Goal: Task Accomplishment & Management: Manage account settings

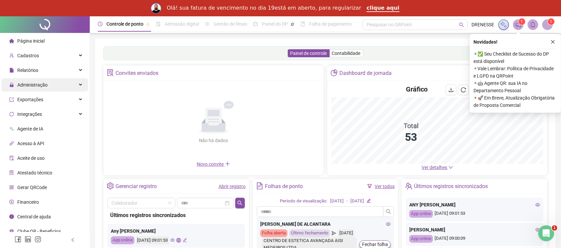
click at [21, 82] on span "Administração" at bounding box center [32, 84] width 30 height 5
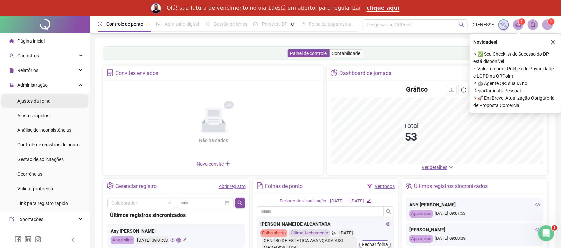
click at [44, 100] on span "Ajustes da folha" at bounding box center [33, 100] width 33 height 5
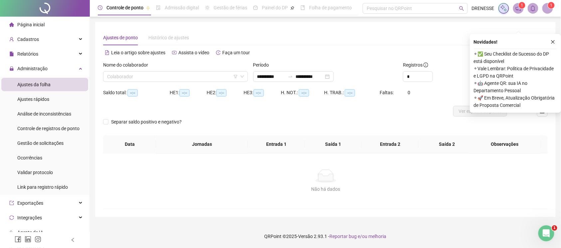
click at [132, 94] on span "--:--" at bounding box center [132, 92] width 10 height 7
type input "**********"
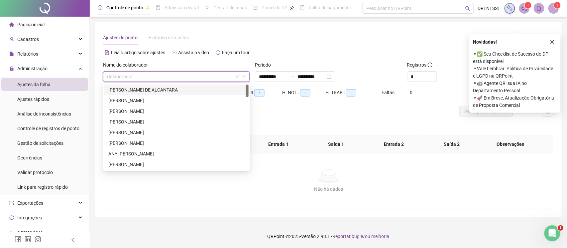
click at [139, 79] on input "search" at bounding box center [173, 77] width 133 height 10
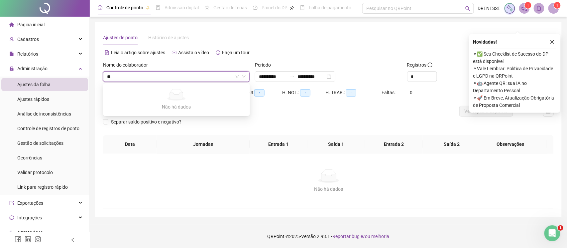
type input "*"
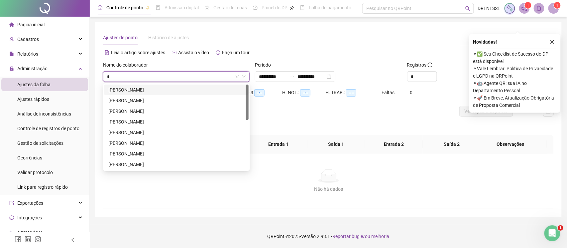
type input "**"
click at [135, 99] on div "[PERSON_NAME]" at bounding box center [176, 100] width 136 height 7
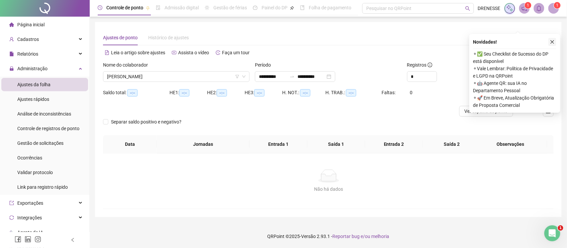
click at [551, 44] on icon "close" at bounding box center [552, 42] width 5 height 5
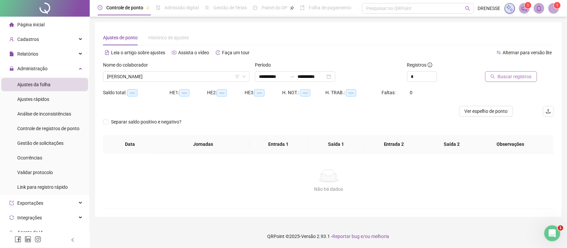
click at [521, 75] on span "Buscar registros" at bounding box center [515, 76] width 34 height 7
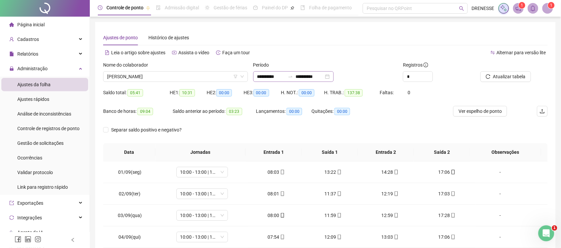
click at [295, 72] on div "**********" at bounding box center [293, 76] width 80 height 11
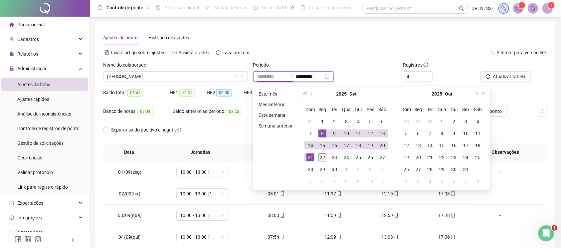
type input "**********"
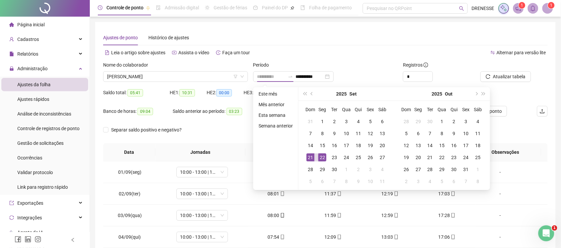
click at [321, 158] on div "22" at bounding box center [322, 157] width 8 height 8
type input "**********"
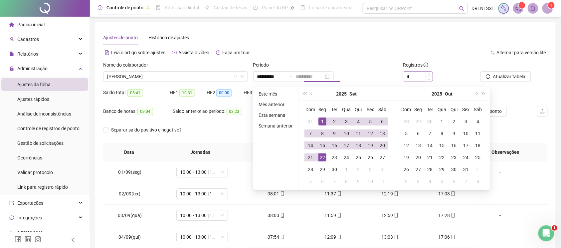
click at [322, 121] on div "1" at bounding box center [322, 121] width 8 height 8
type input "**********"
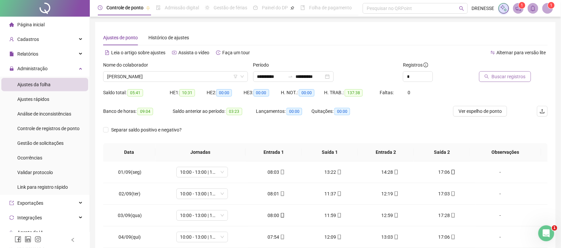
click at [504, 79] on span "Buscar registros" at bounding box center [509, 76] width 34 height 7
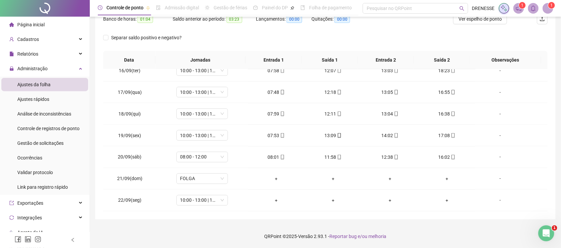
scroll to position [33, 0]
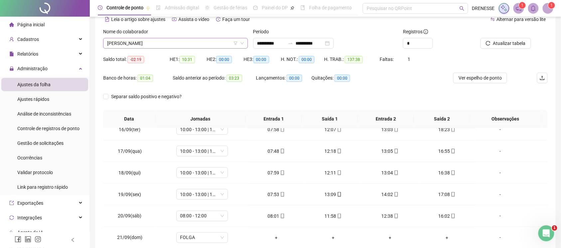
click at [162, 47] on span "[PERSON_NAME]" at bounding box center [175, 43] width 137 height 10
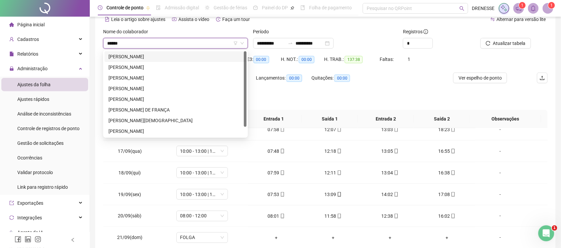
type input "*******"
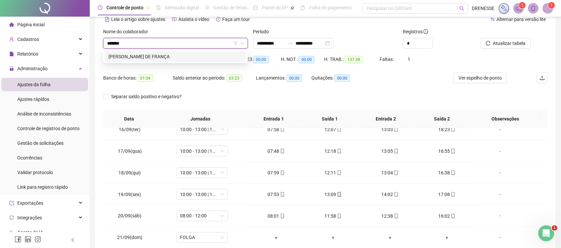
click at [173, 54] on div "[PERSON_NAME] DE FRANÇA" at bounding box center [175, 56] width 134 height 7
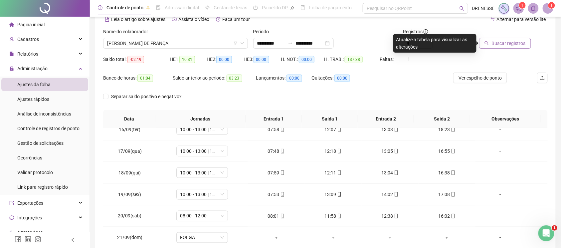
click at [506, 41] on span "Buscar registros" at bounding box center [509, 43] width 34 height 7
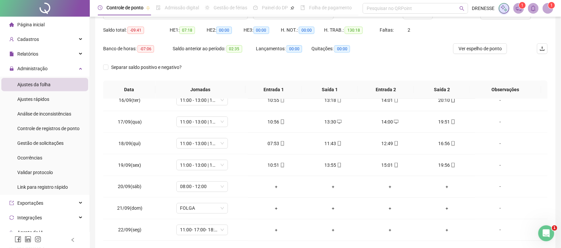
scroll to position [3, 0]
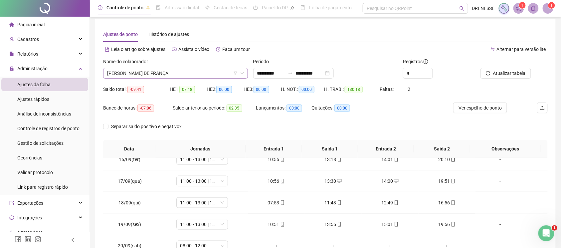
click at [180, 72] on span "[PERSON_NAME] DE FRANÇA" at bounding box center [175, 73] width 137 height 10
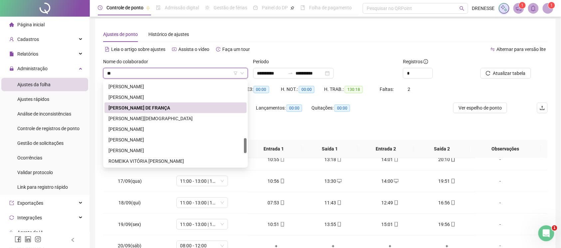
scroll to position [128, 0]
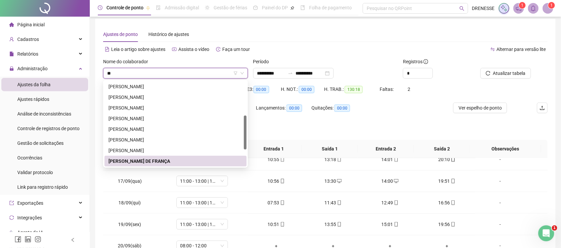
type input "*"
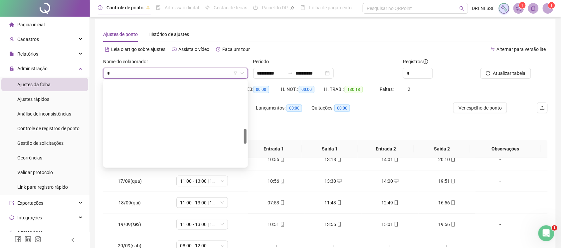
scroll to position [266, 0]
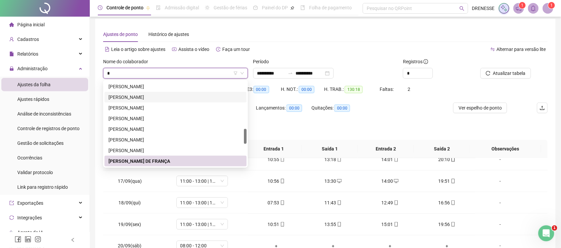
click at [167, 93] on div "[PERSON_NAME]" at bounding box center [175, 96] width 134 height 7
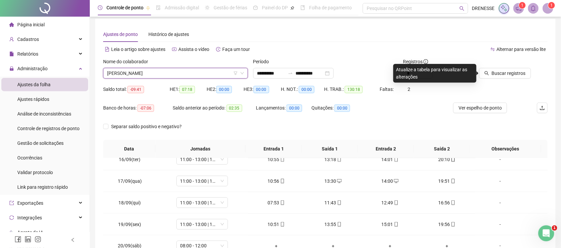
click at [495, 65] on div at bounding box center [504, 63] width 53 height 10
click at [491, 73] on button "Buscar registros" at bounding box center [505, 73] width 52 height 11
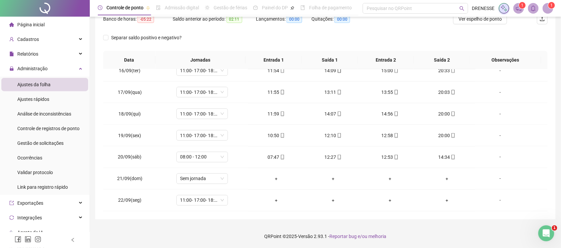
scroll to position [33, 0]
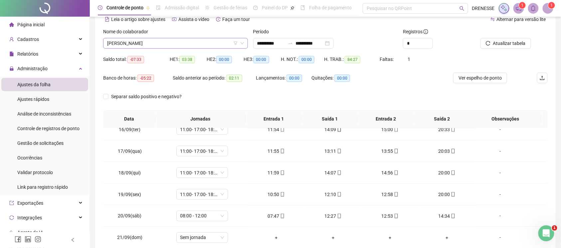
click at [187, 46] on span "[PERSON_NAME]" at bounding box center [175, 43] width 137 height 10
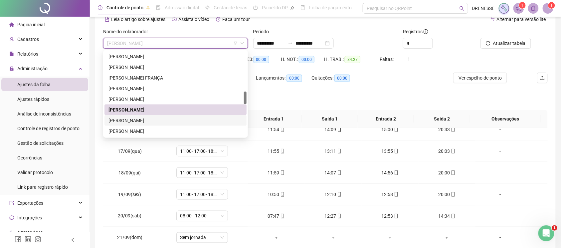
click at [165, 123] on div "[PERSON_NAME]" at bounding box center [175, 120] width 134 height 7
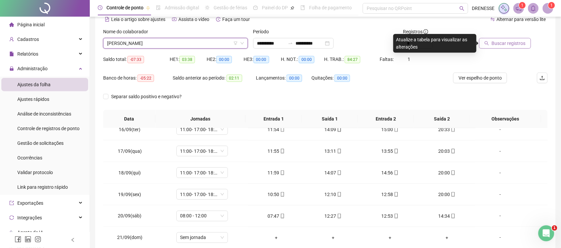
click at [509, 44] on span "Buscar registros" at bounding box center [509, 43] width 34 height 7
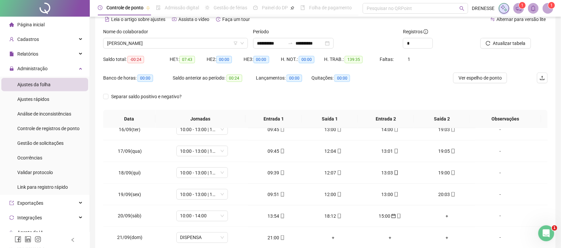
scroll to position [92, 0]
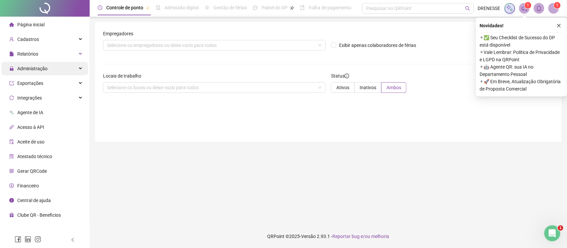
click at [40, 66] on span "Administração" at bounding box center [32, 68] width 30 height 5
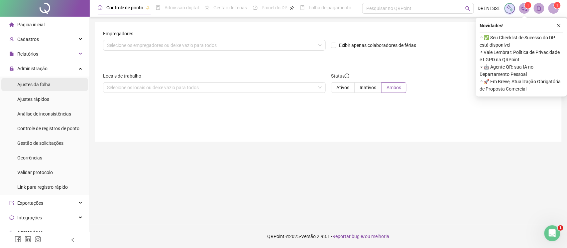
click at [34, 82] on span "Ajustes da folha" at bounding box center [33, 84] width 33 height 5
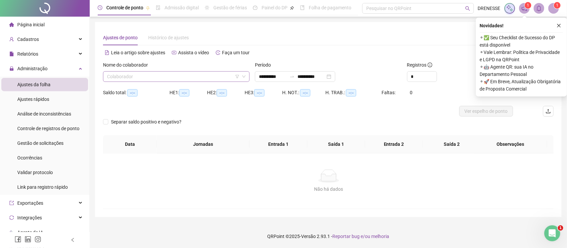
type input "**********"
click at [128, 78] on input "search" at bounding box center [173, 77] width 133 height 10
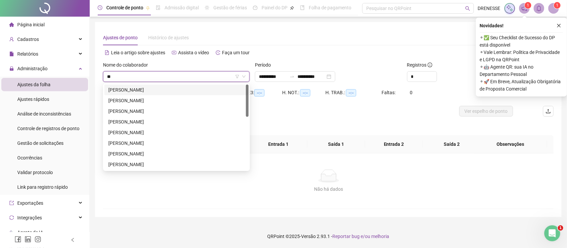
type input "***"
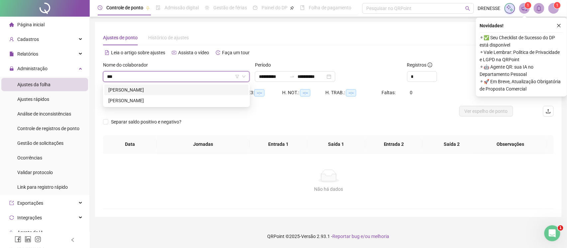
drag, startPoint x: 140, startPoint y: 93, endPoint x: 144, endPoint y: 91, distance: 4.5
click at [141, 93] on div "[PERSON_NAME]" at bounding box center [176, 89] width 136 height 7
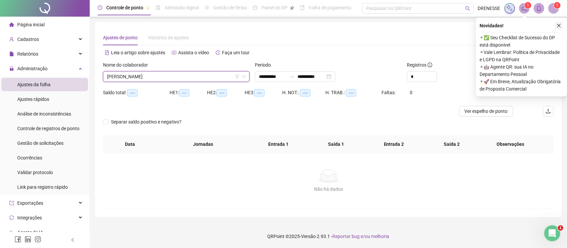
click at [560, 24] on icon "close" at bounding box center [559, 25] width 5 height 5
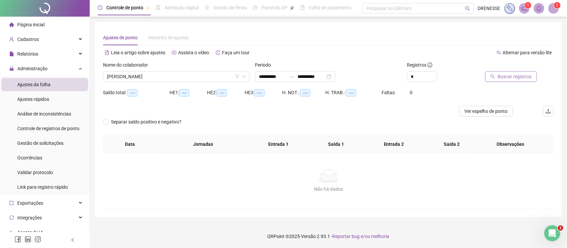
click at [499, 71] on button "Buscar registros" at bounding box center [512, 76] width 52 height 11
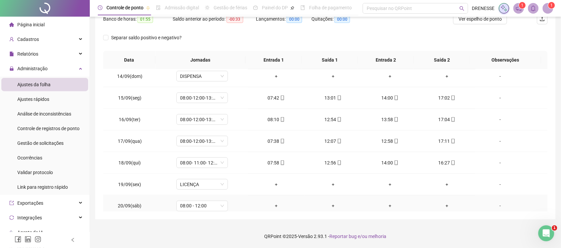
scroll to position [314, 0]
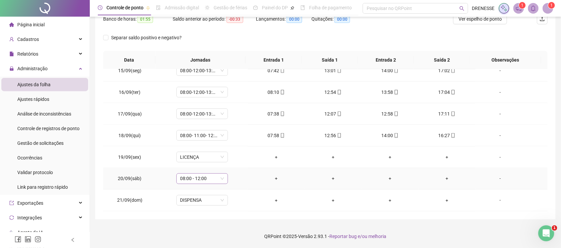
click at [185, 178] on span "08:00 - 12:00" at bounding box center [202, 179] width 44 height 10
type input "***"
click at [201, 159] on div "Sem carga horária" at bounding box center [200, 154] width 49 height 11
click at [201, 164] on div "Licença" at bounding box center [202, 164] width 37 height 7
click at [231, 164] on span "Sim" at bounding box center [232, 161] width 8 height 7
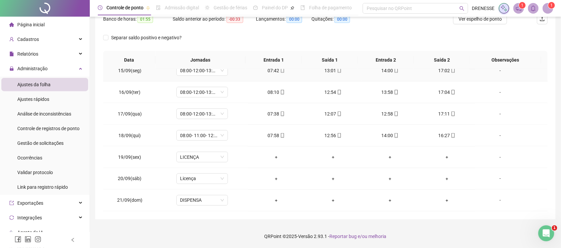
scroll to position [196, 0]
